Goal: Task Accomplishment & Management: Use online tool/utility

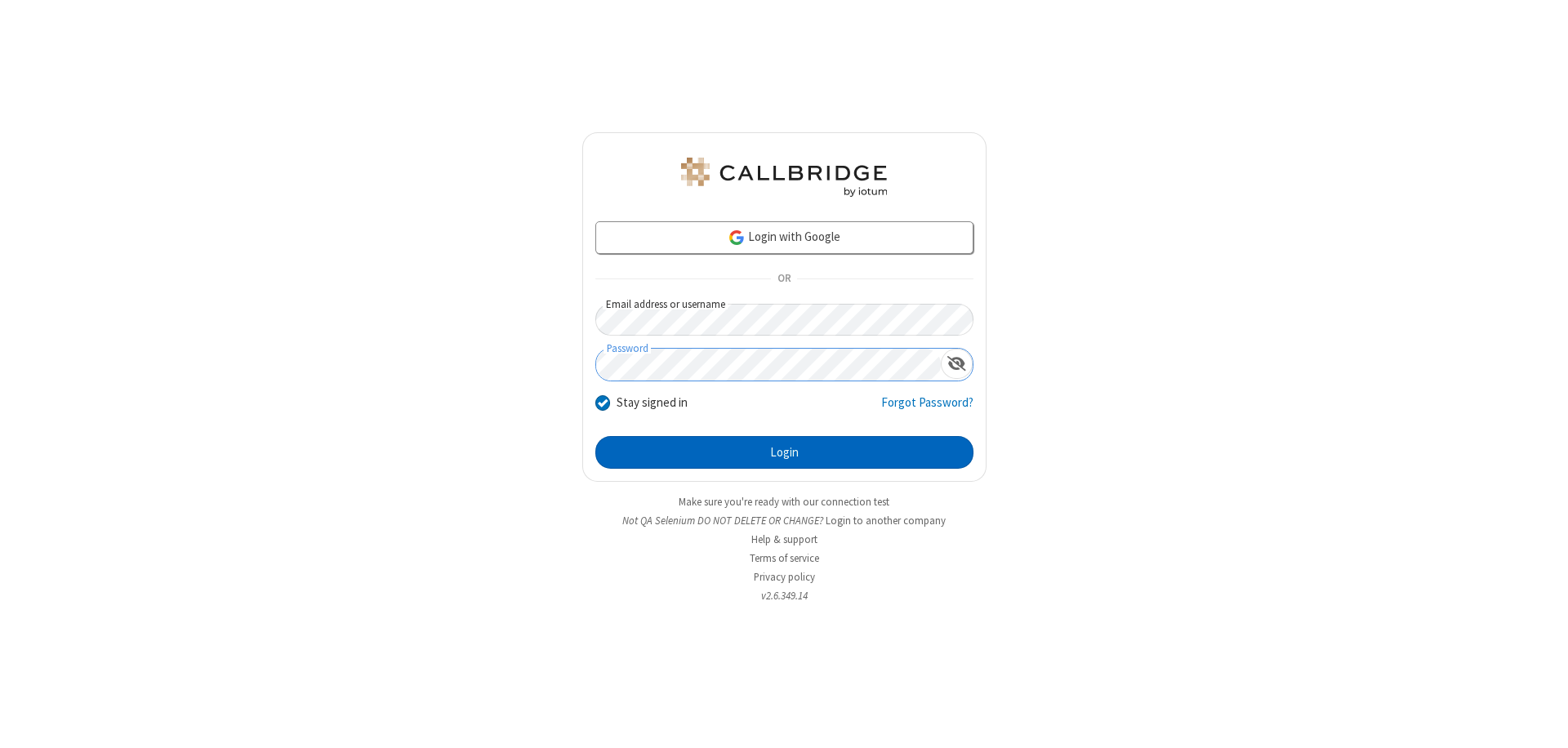
click at [784, 453] on button "Login" at bounding box center [784, 452] width 378 height 33
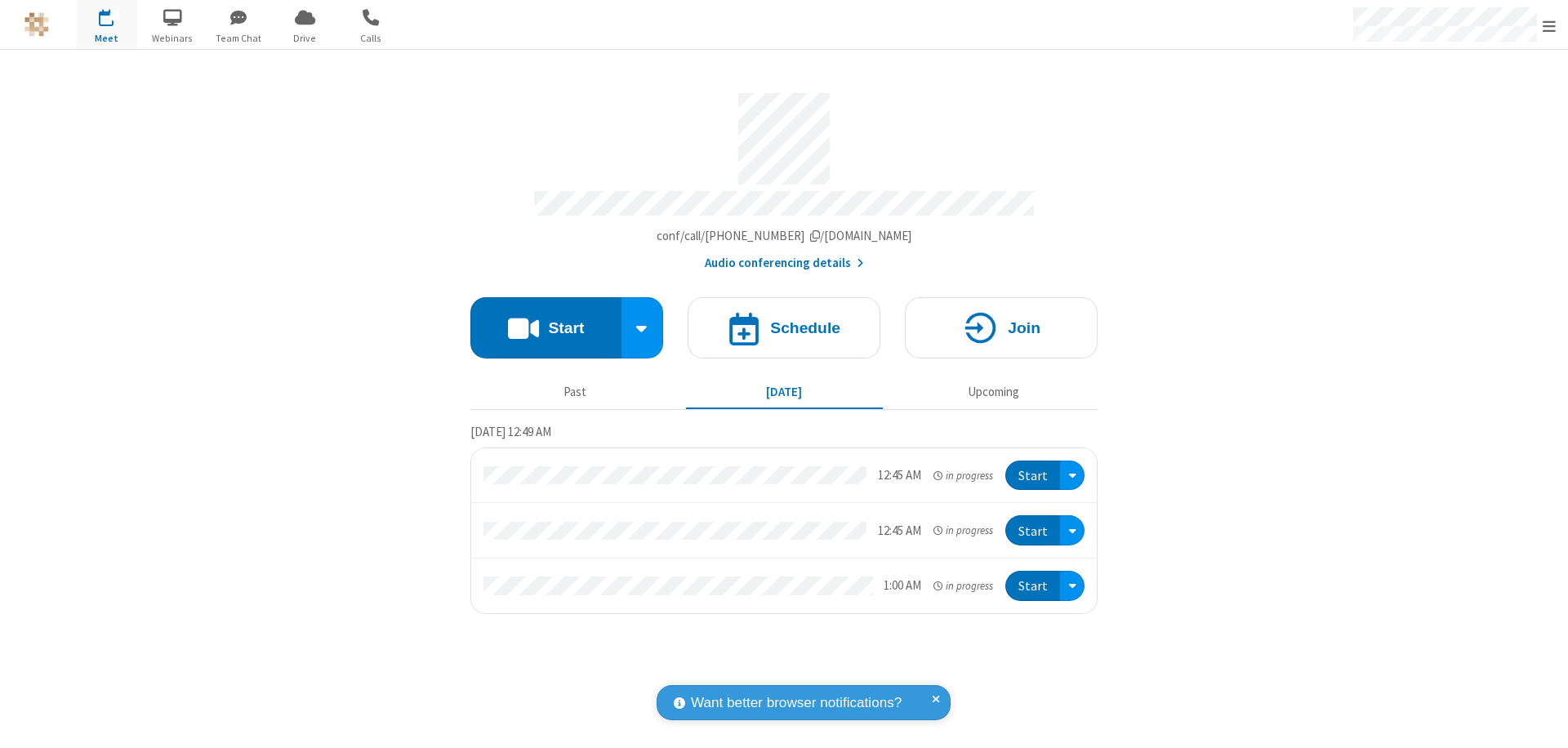
click at [1549, 25] on span "Open menu" at bounding box center [1550, 27] width 13 height 17
click at [304, 38] on span "Drive" at bounding box center [304, 38] width 61 height 15
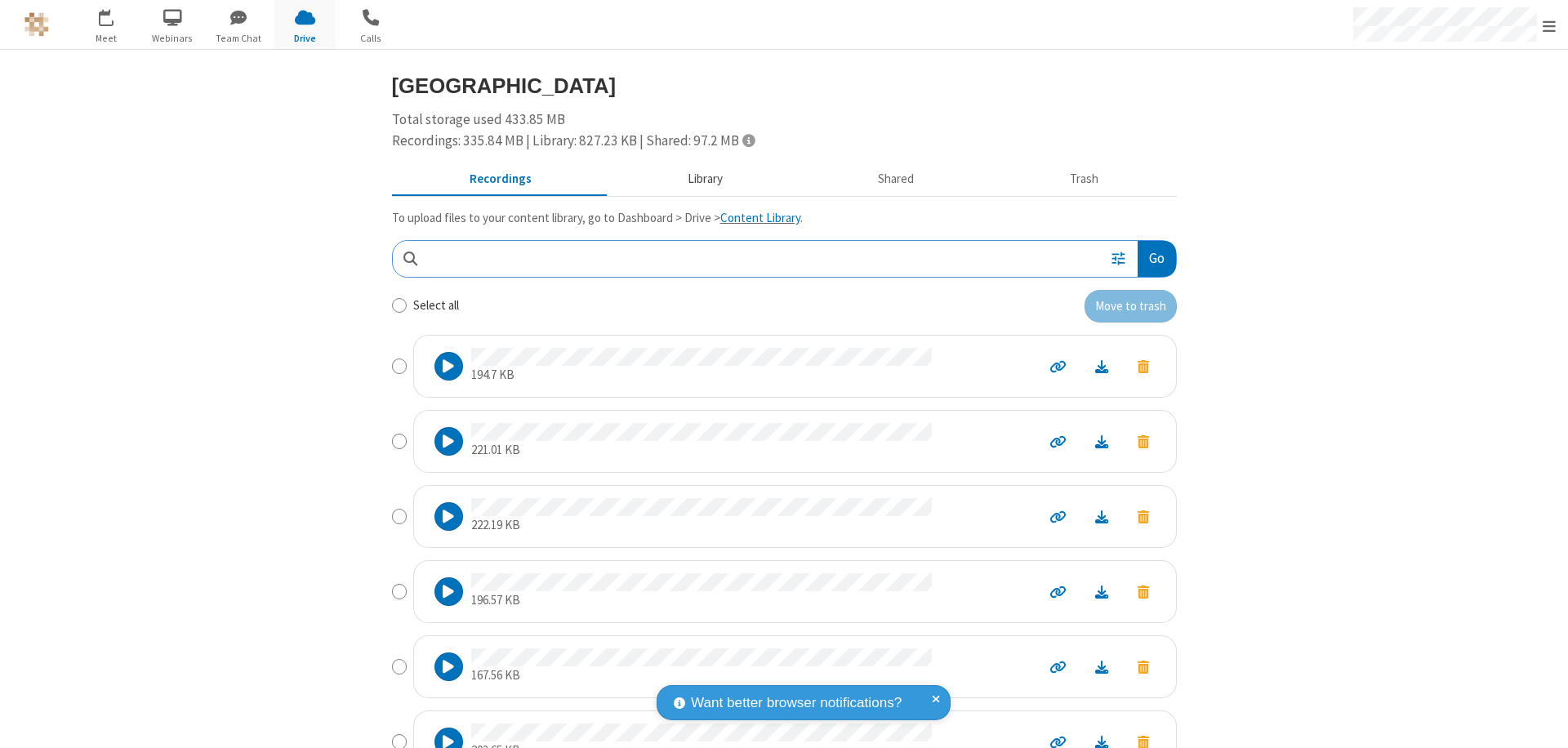
click at [697, 179] on button "Library" at bounding box center [704, 179] width 191 height 31
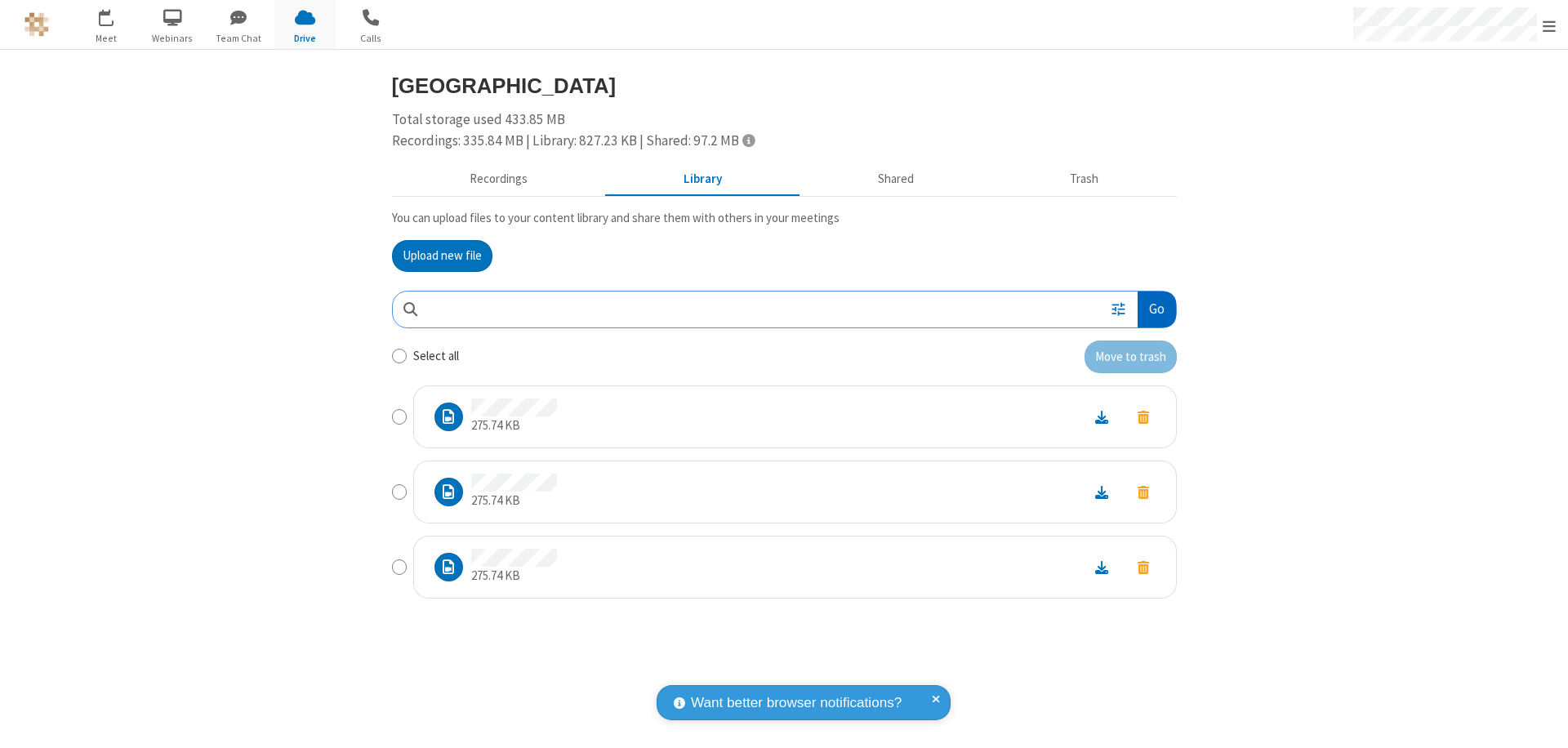
click at [1155, 309] on button "Go" at bounding box center [1156, 310] width 38 height 37
click at [442, 256] on button "Upload new file" at bounding box center [442, 256] width 100 height 33
